Goal: Obtain resource: Download file/media

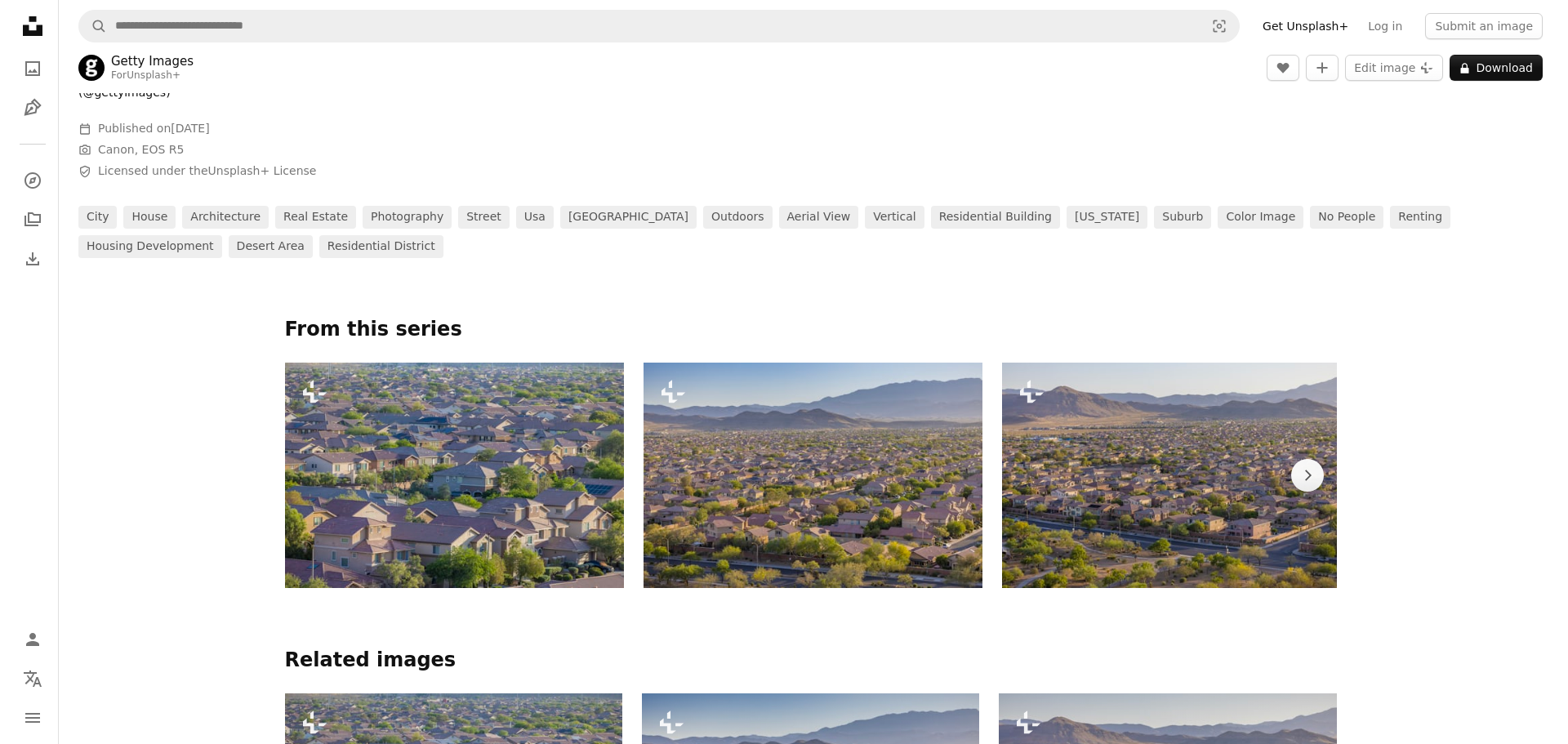
scroll to position [898, 0]
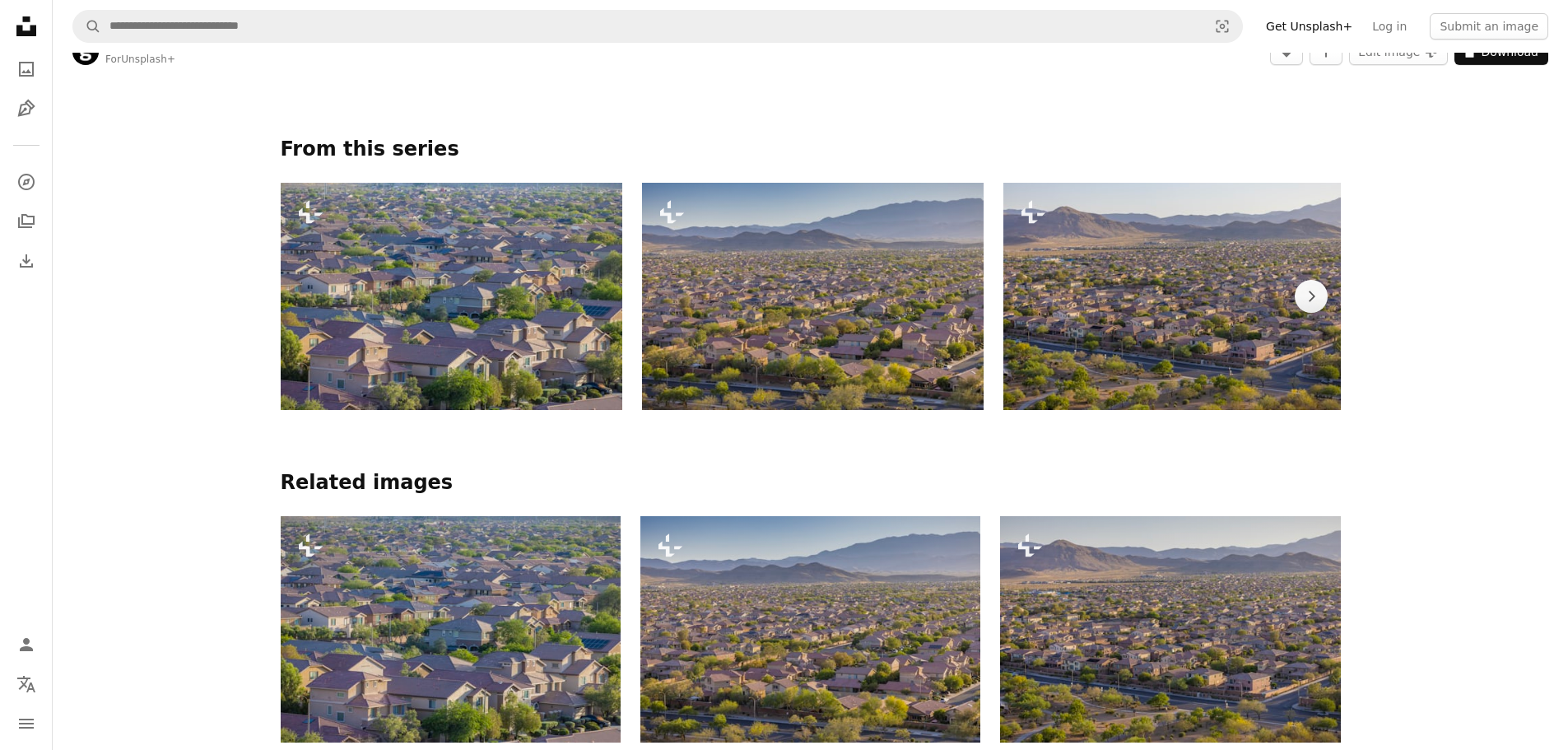
click at [844, 249] on img at bounding box center [813, 296] width 342 height 228
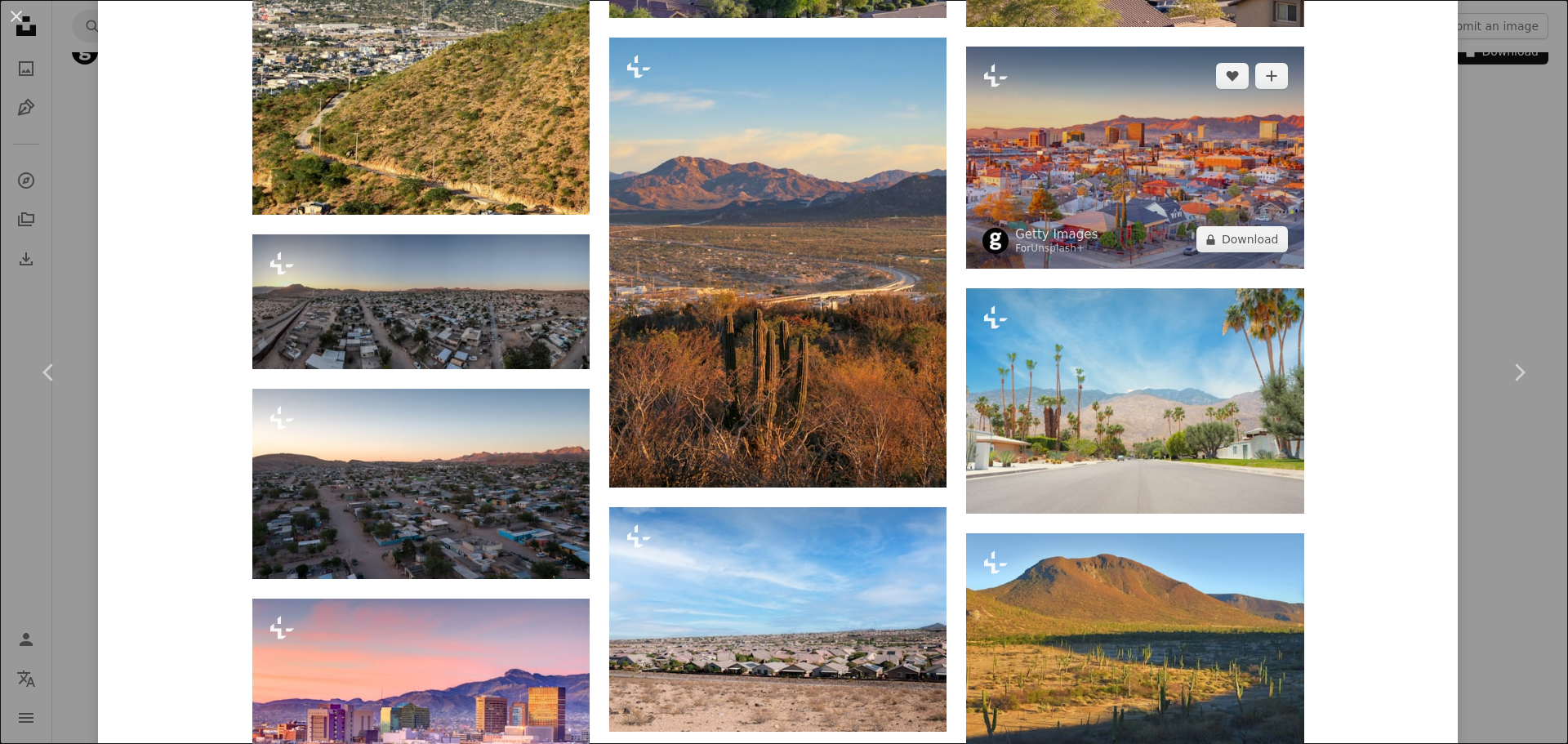
scroll to position [1959, 0]
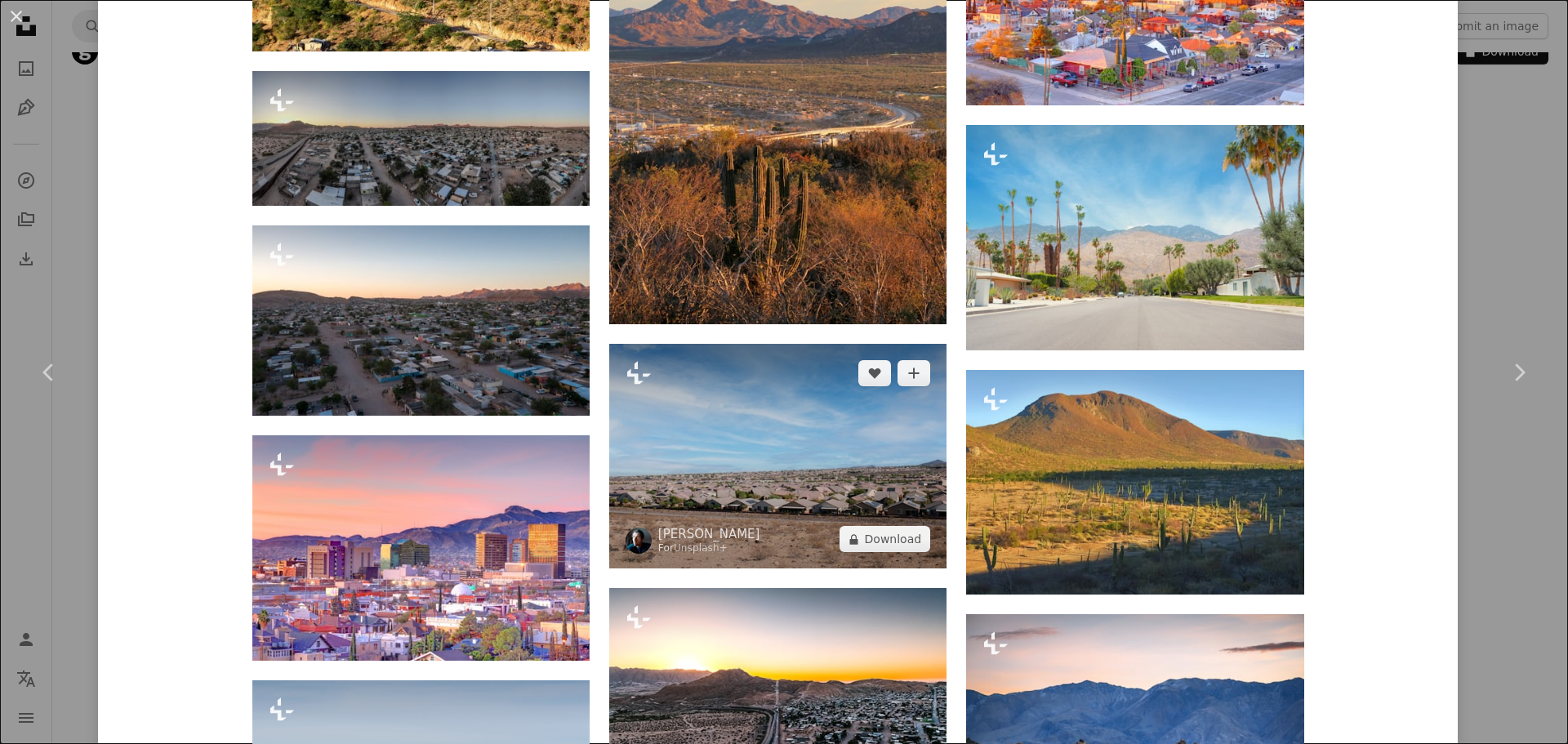
click at [759, 447] on img at bounding box center [778, 455] width 338 height 224
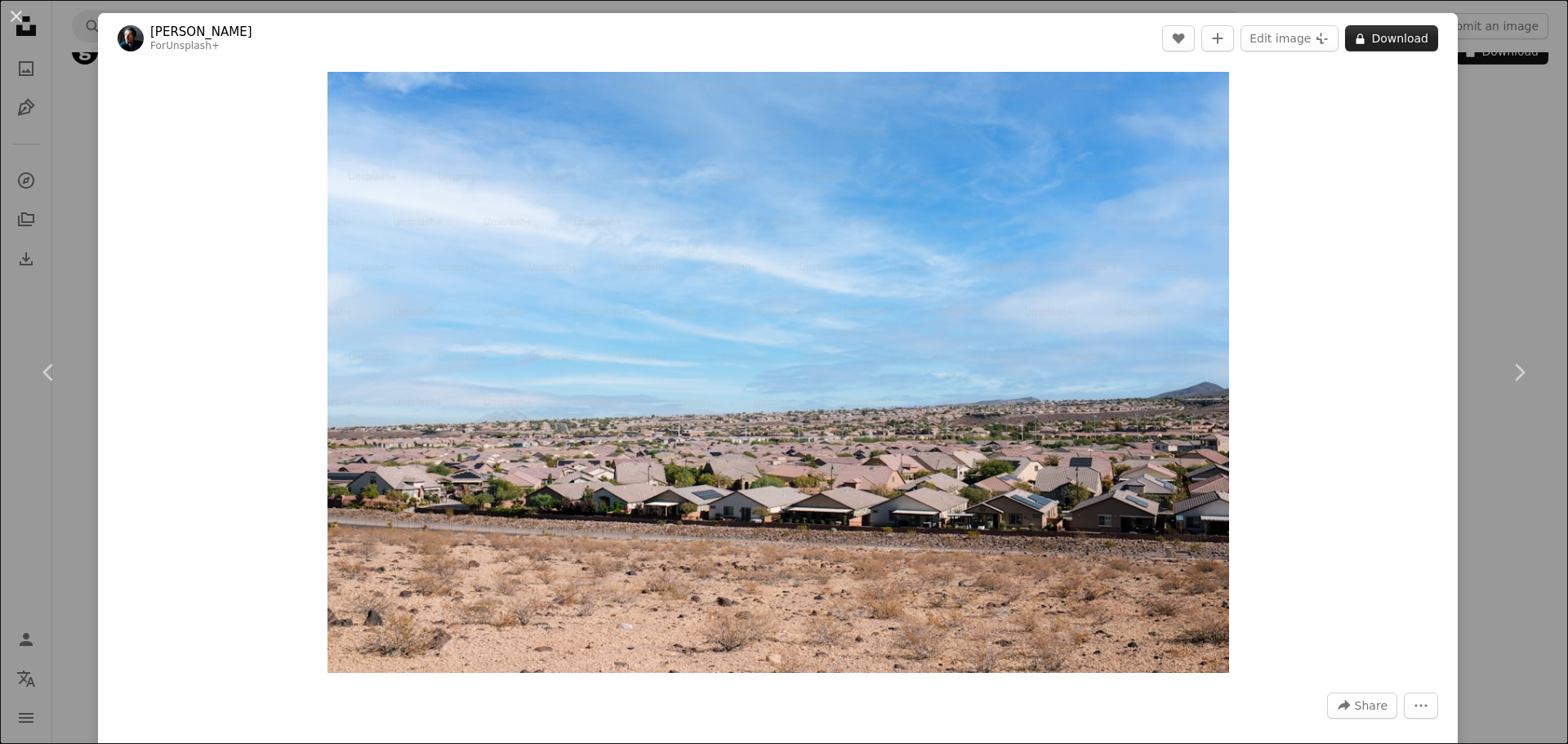
click at [1365, 37] on button "A lock Download" at bounding box center [1392, 37] width 93 height 26
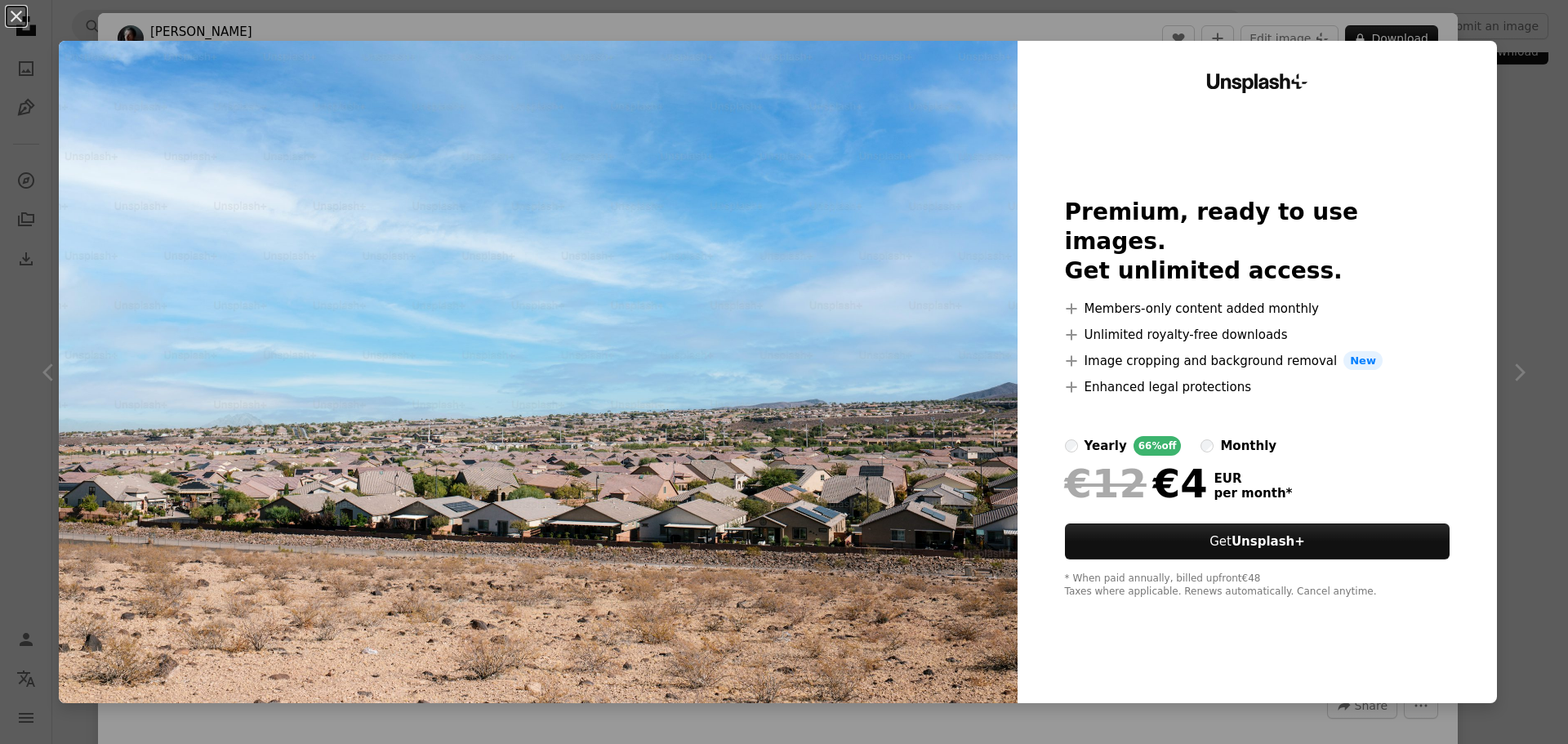
click at [1514, 181] on div "An X shape Unsplash+ Premium, ready to use images. Get unlimited access. A plus…" at bounding box center [784, 372] width 1568 height 744
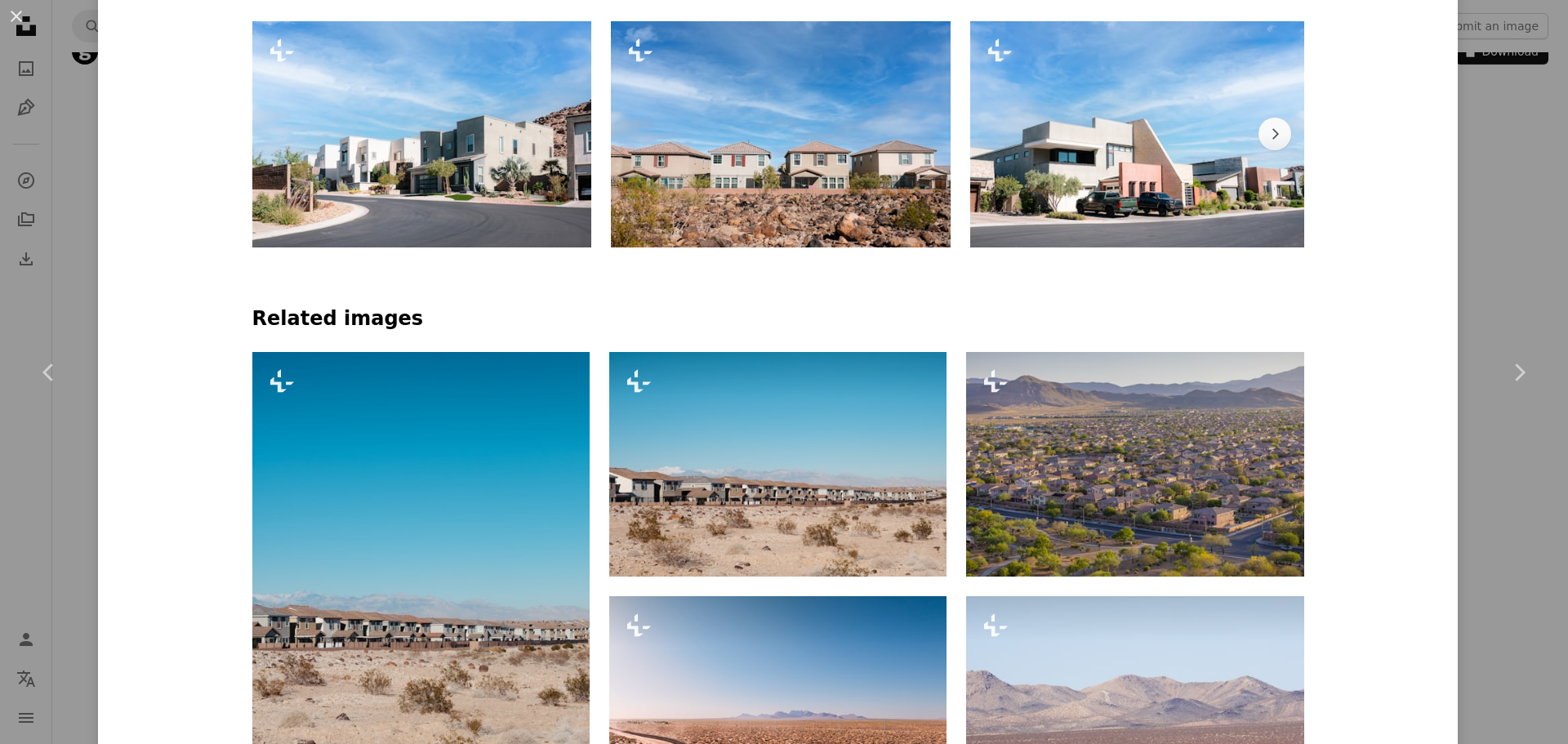
scroll to position [1143, 0]
